Goal: Task Accomplishment & Management: Manage account settings

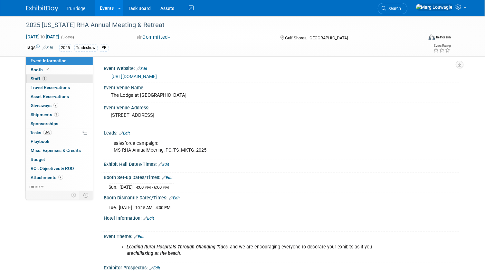
click at [51, 78] on link "1 Staff 1" at bounding box center [59, 78] width 67 height 9
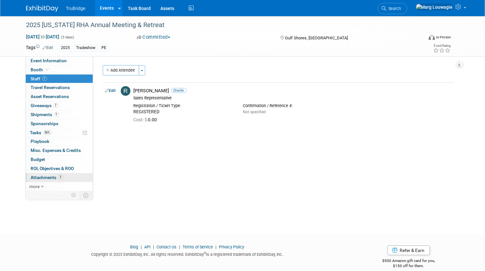
click at [48, 176] on span "Attachments 7" at bounding box center [47, 177] width 32 height 5
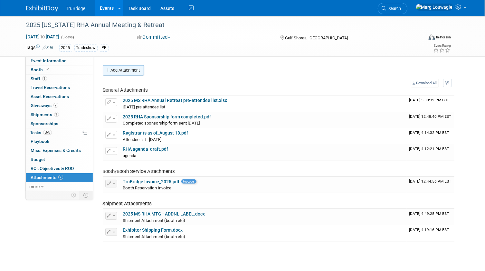
click at [131, 71] on button "Add Attachment" at bounding box center [123, 70] width 41 height 10
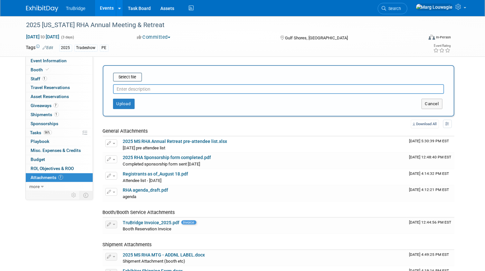
click at [143, 90] on input "text" at bounding box center [278, 89] width 331 height 10
type input "pre-attendee list with DeAnna's additions"
click at [121, 77] on input "file" at bounding box center [103, 77] width 77 height 8
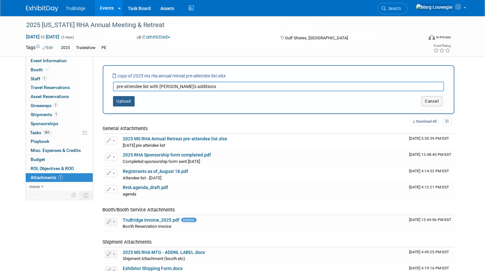
click at [123, 102] on button "Upload" at bounding box center [124, 101] width 22 height 10
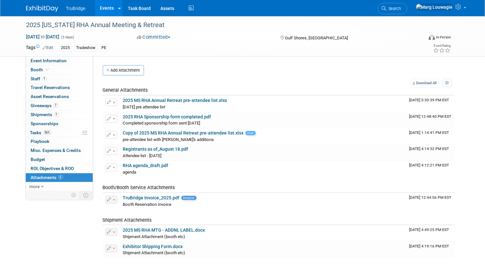
drag, startPoint x: 411, startPoint y: 9, endPoint x: 410, endPoint y: 15, distance: 6.0
click at [387, 9] on icon at bounding box center [384, 8] width 5 height 5
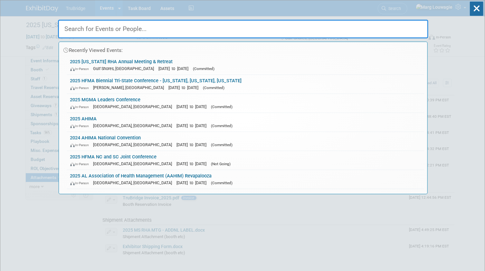
click at [381, 29] on input "text" at bounding box center [243, 29] width 371 height 19
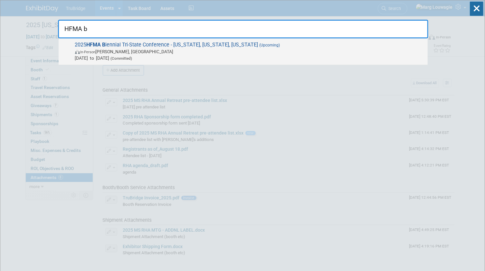
type input "HFMA b"
click at [185, 46] on span "2025 HFMA B iennial Tri-State Conference - Ohio, Indiana, Kentucky (Upcoming) I…" at bounding box center [249, 52] width 352 height 20
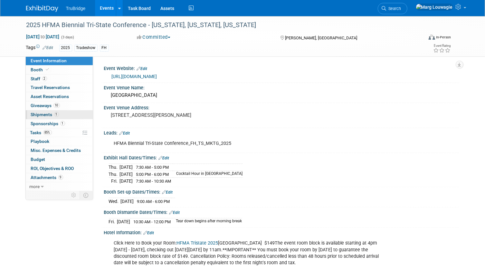
click at [48, 112] on span "Shipments 1" at bounding box center [45, 114] width 28 height 5
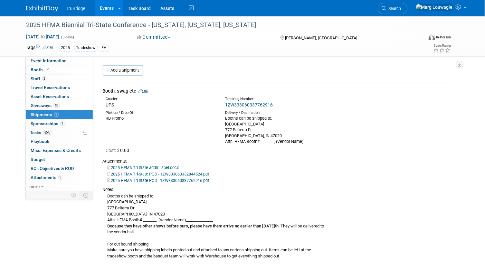
click at [402, 9] on span "Search" at bounding box center [394, 8] width 15 height 5
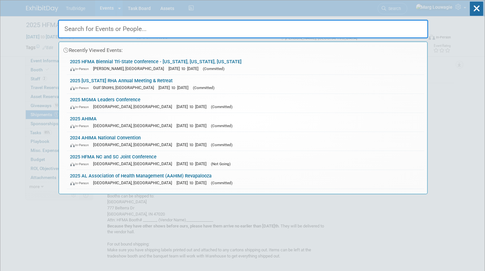
click at [409, 29] on input "text" at bounding box center [243, 29] width 371 height 19
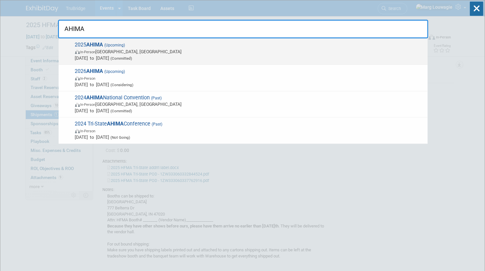
type input "AHIMA"
click at [231, 58] on span "[DATE] to [DATE] (Committed)" at bounding box center [250, 58] width 350 height 6
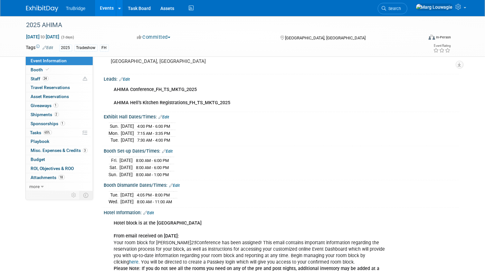
scroll to position [58, 0]
